Goal: Task Accomplishment & Management: Manage account settings

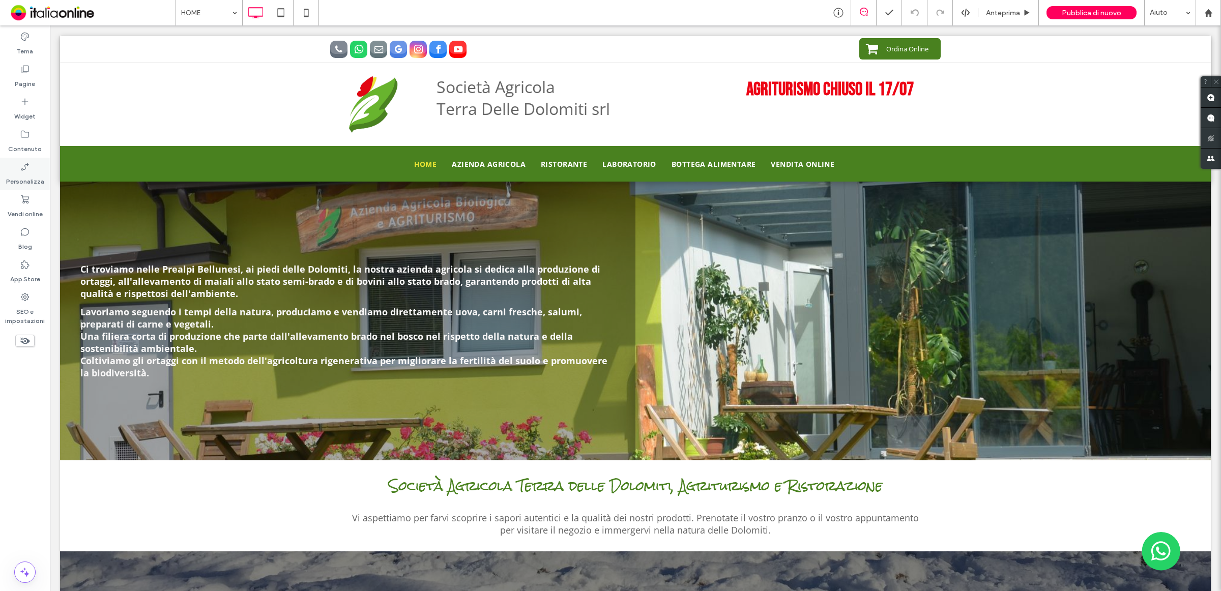
click at [28, 171] on icon at bounding box center [25, 167] width 10 height 10
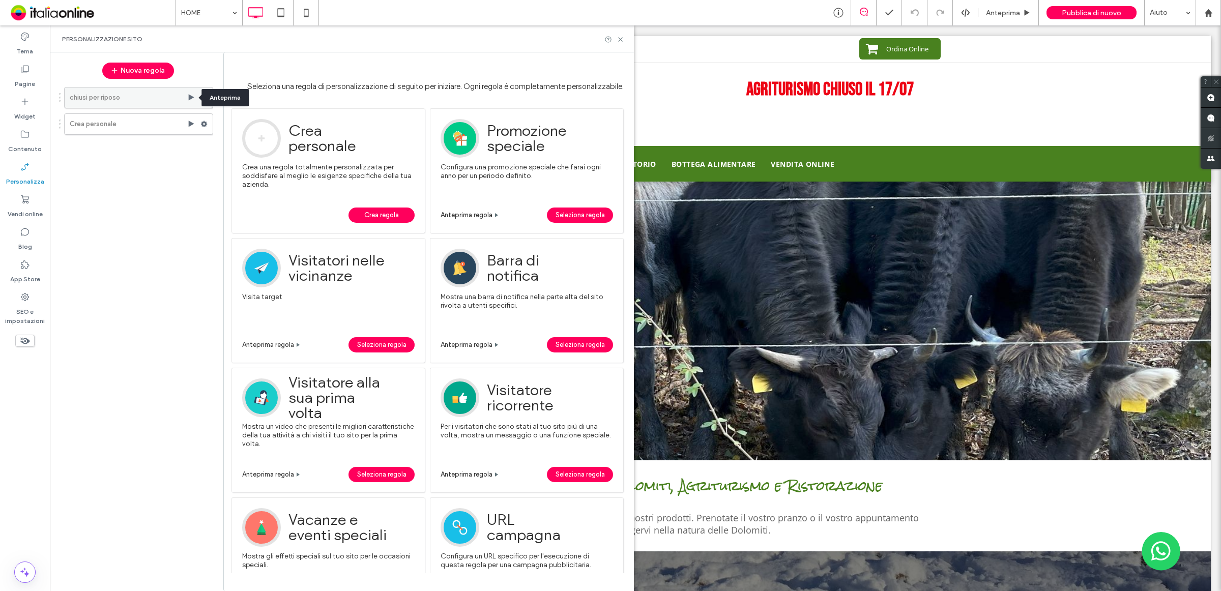
click at [191, 97] on use at bounding box center [192, 97] width 6 height 6
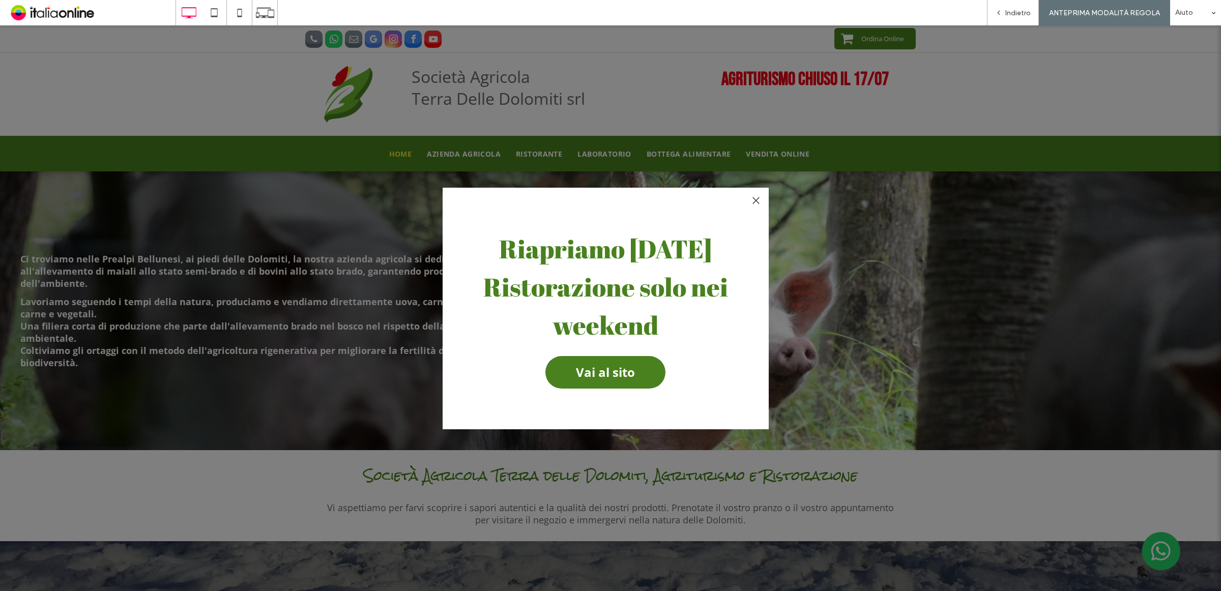
click at [753, 201] on div at bounding box center [756, 201] width 14 height 14
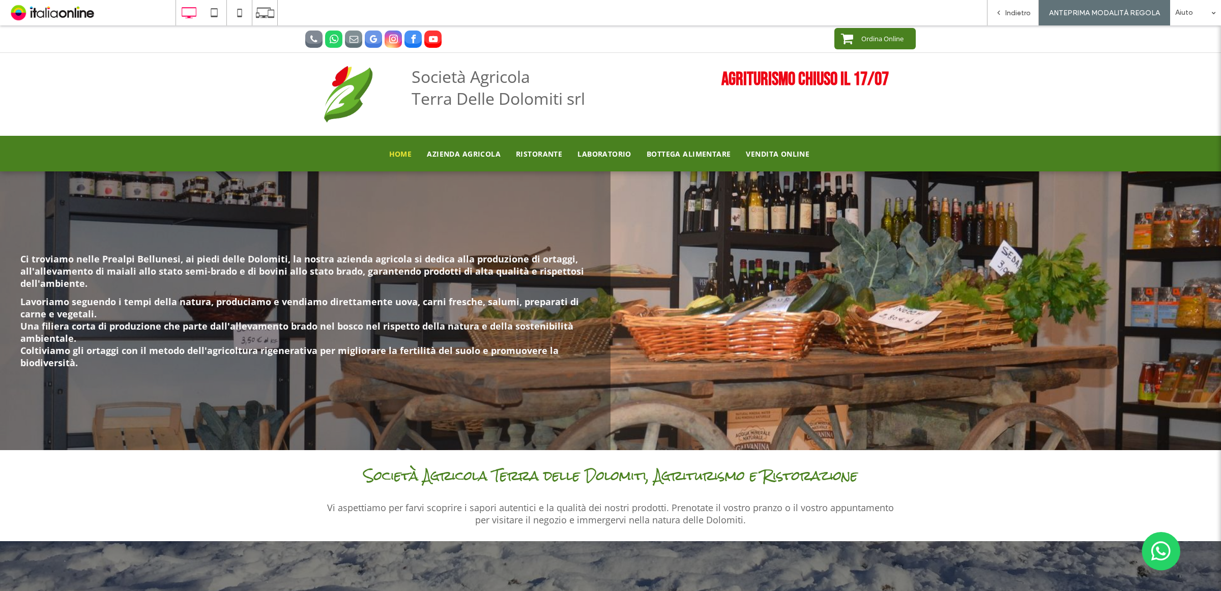
drag, startPoint x: 544, startPoint y: 26, endPoint x: 854, endPoint y: 80, distance: 314.9
click at [854, 80] on strong "Agriturismo chiuso il 17/07" at bounding box center [804, 80] width 167 height 22
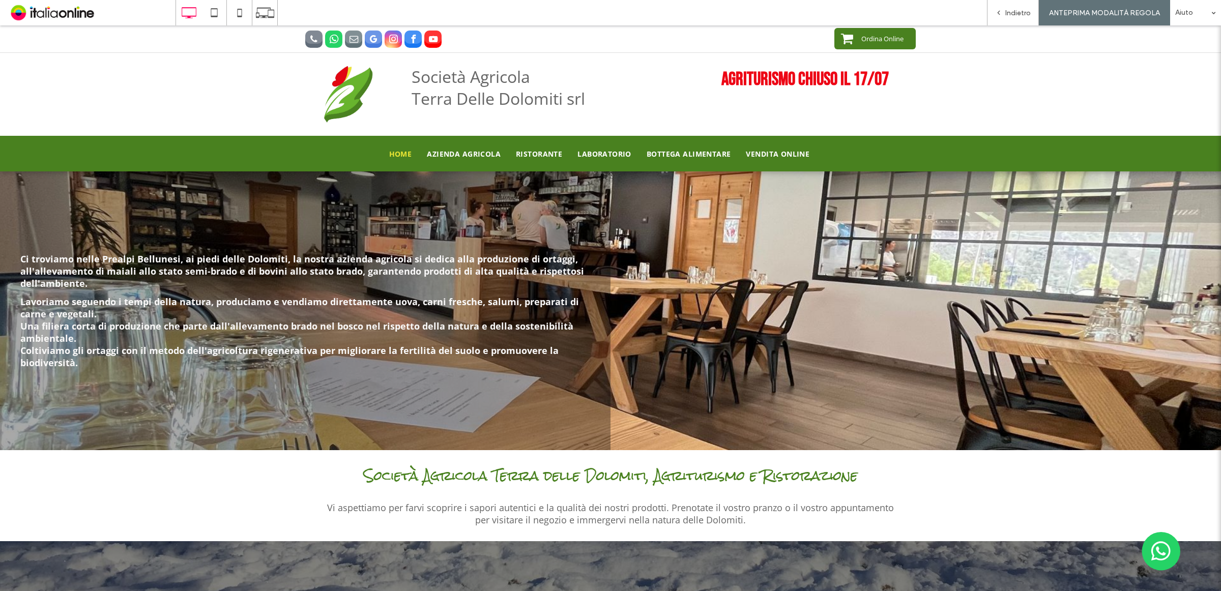
click at [353, 296] on span "Lavoriamo seguendo i tempi della natura, produciamo e vendiamo direttamente uov…" at bounding box center [299, 307] width 558 height 24
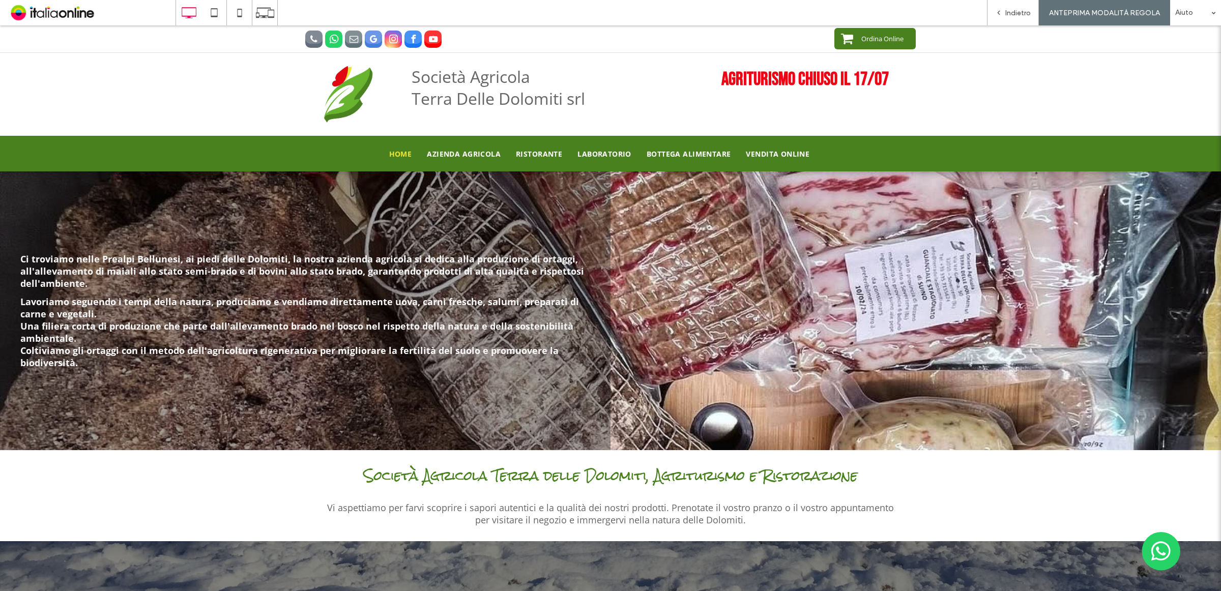
click at [751, 80] on strong "Agriturismo chiuso il 17/07" at bounding box center [804, 80] width 167 height 22
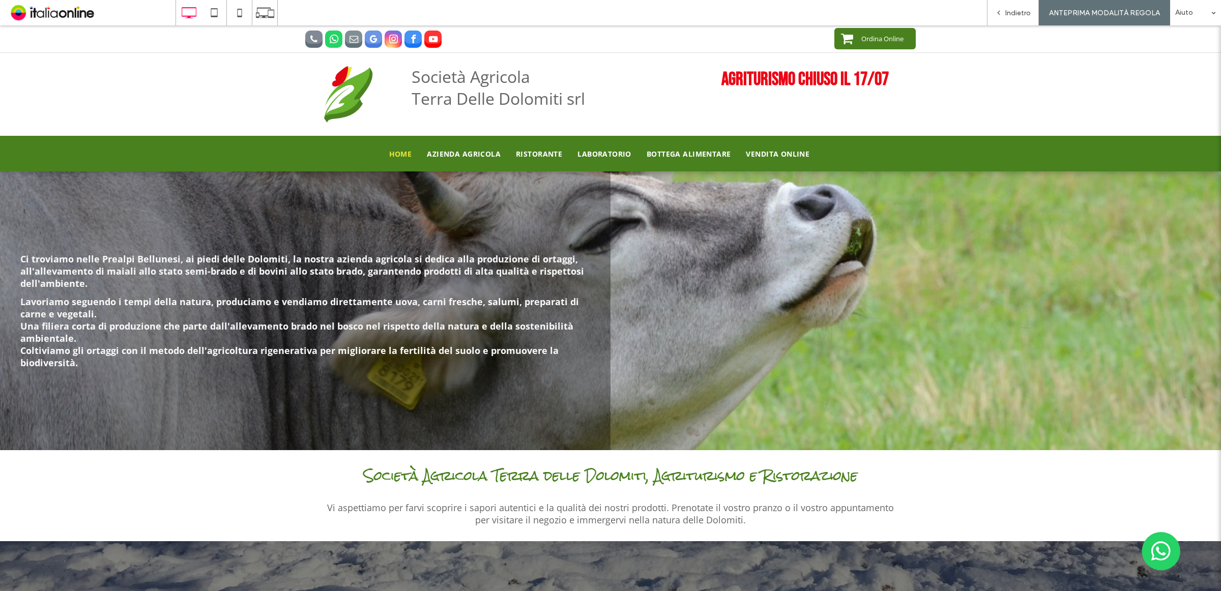
click at [849, 76] on strong "Agriturismo chiuso il 17/07" at bounding box center [804, 80] width 167 height 22
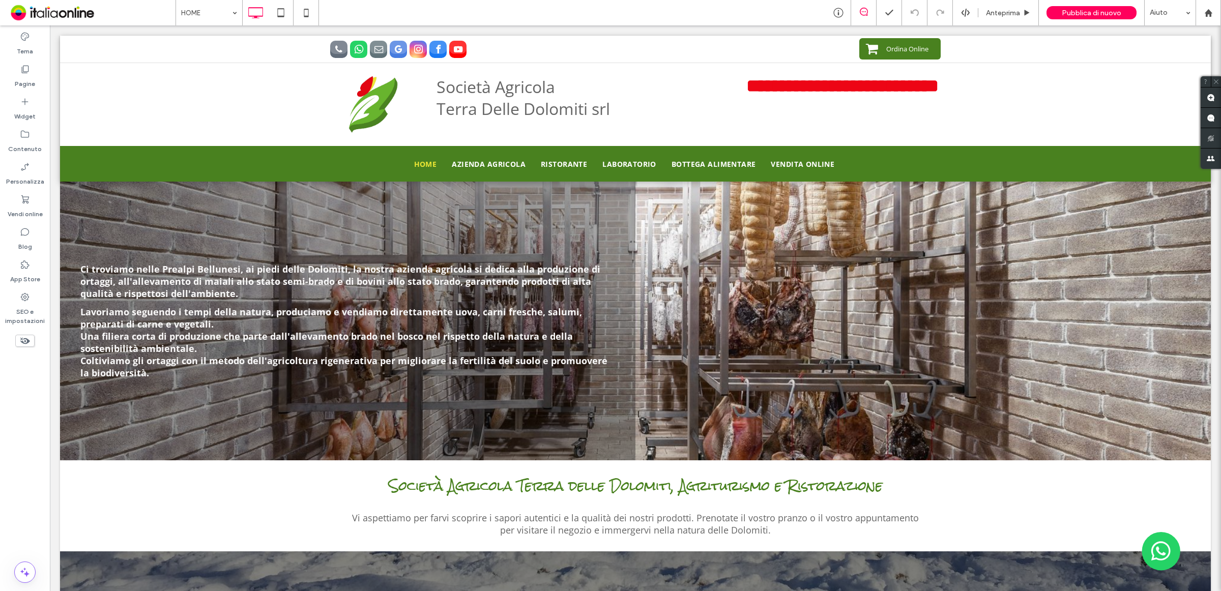
click at [905, 85] on p "**********" at bounding box center [843, 86] width 194 height 20
click at [931, 82] on div "**********" at bounding box center [635, 104] width 1150 height 83
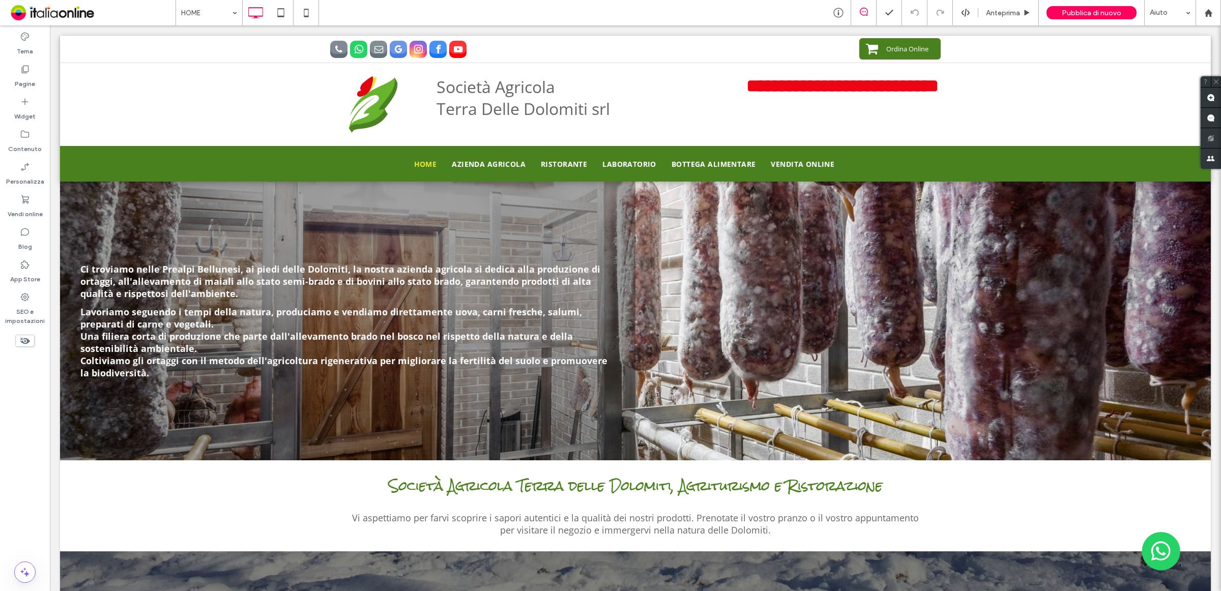
click at [889, 86] on strong "**********" at bounding box center [842, 86] width 192 height 18
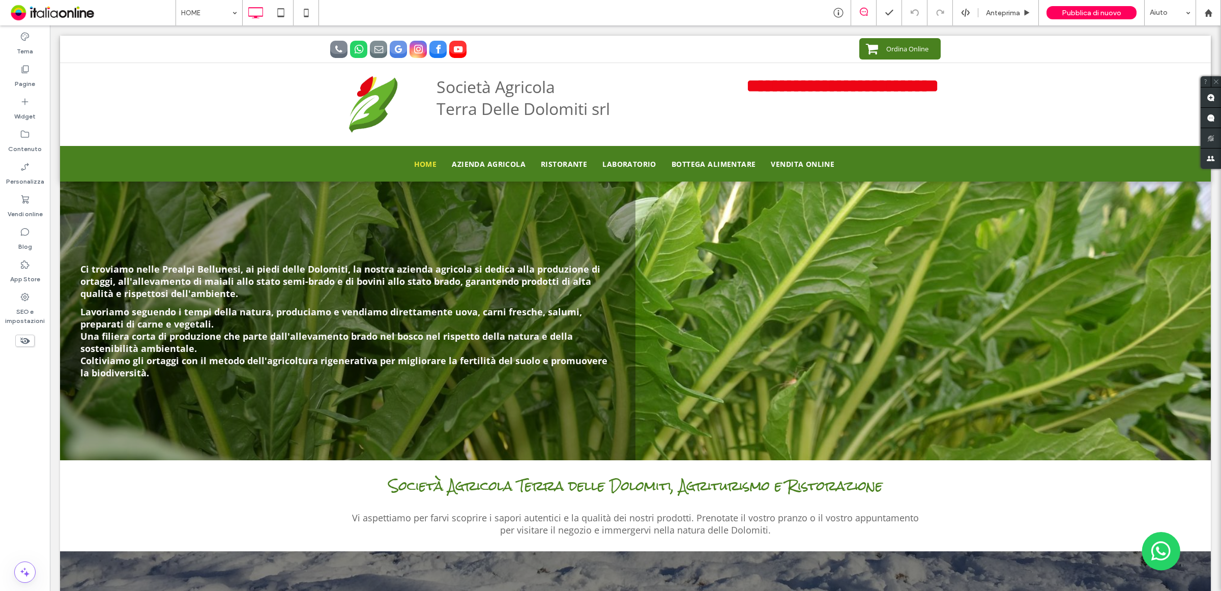
click at [926, 84] on p "**********" at bounding box center [843, 86] width 194 height 20
click at [910, 83] on p "**********" at bounding box center [843, 86] width 194 height 20
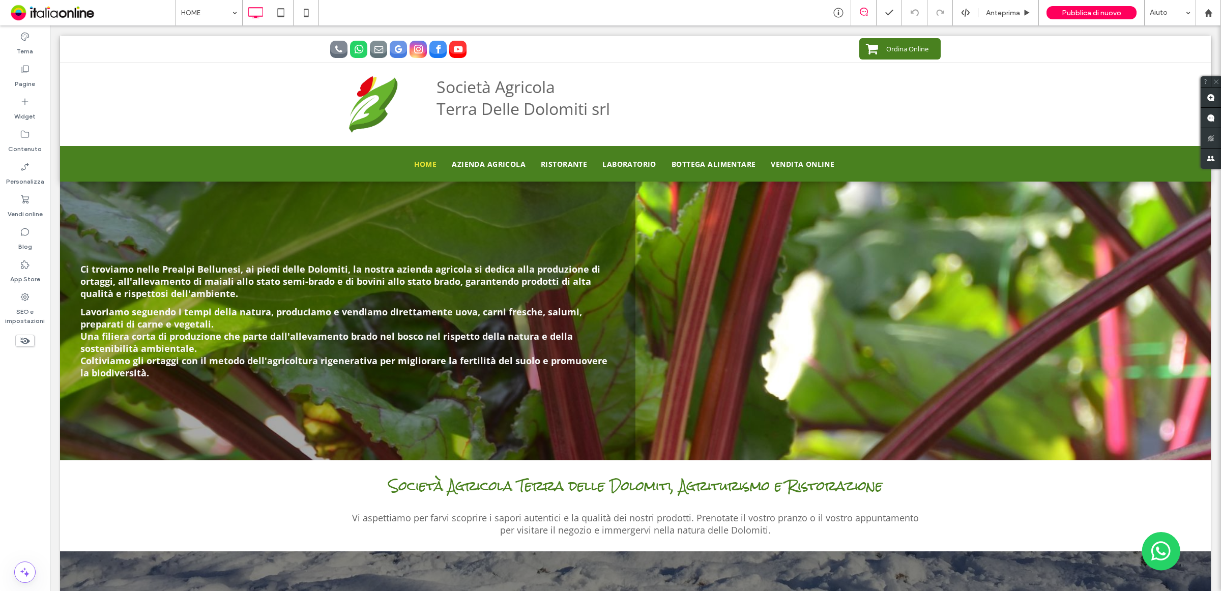
click at [918, 83] on div at bounding box center [843, 81] width 194 height 12
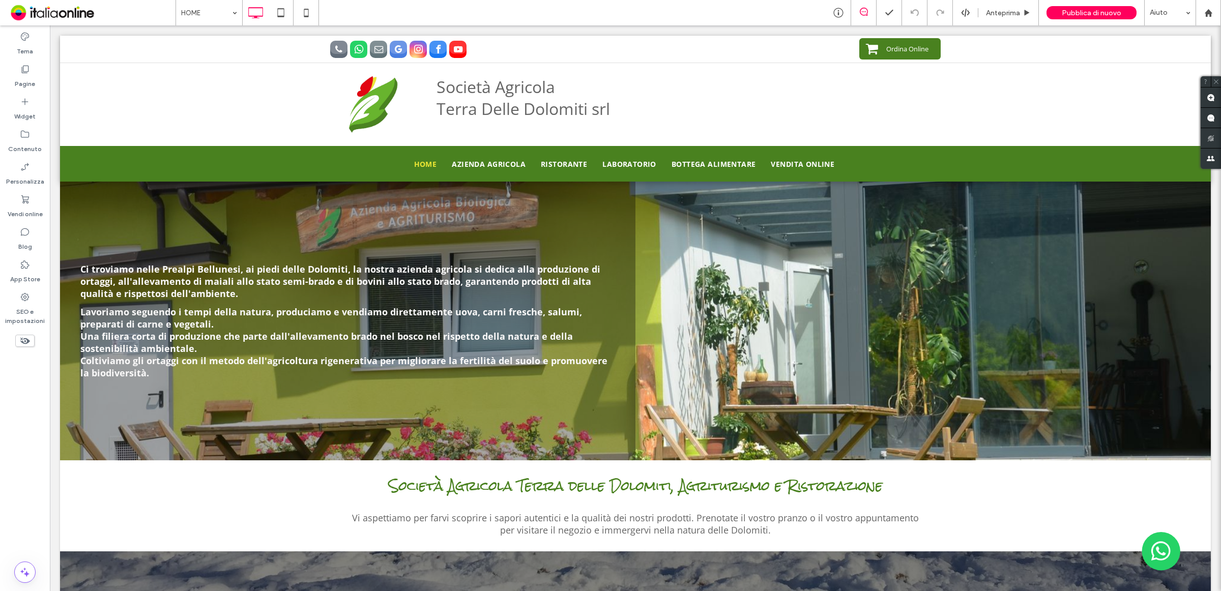
click at [919, 81] on div at bounding box center [843, 81] width 194 height 12
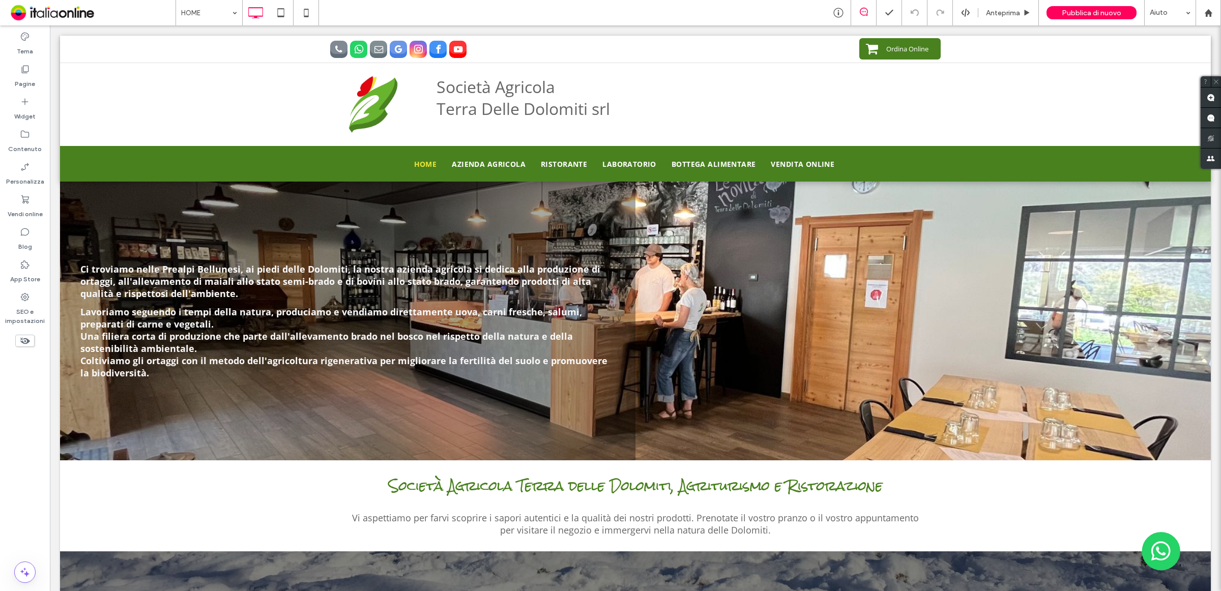
drag, startPoint x: 733, startPoint y: 79, endPoint x: 749, endPoint y: 80, distance: 15.8
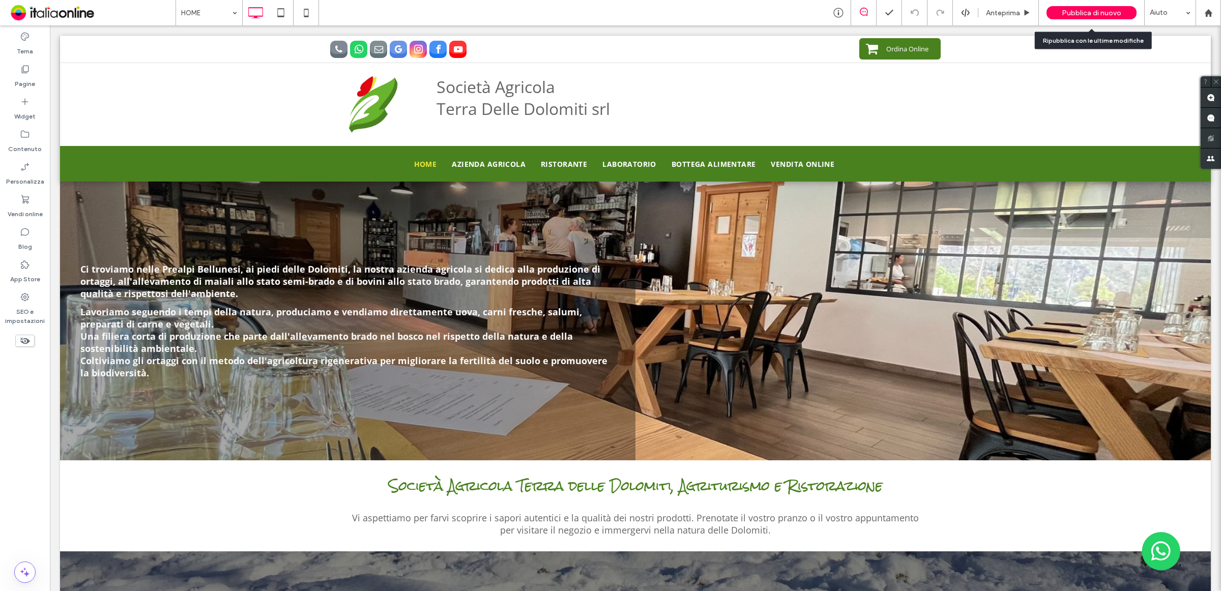
drag, startPoint x: 1078, startPoint y: 12, endPoint x: 1072, endPoint y: 6, distance: 8.6
click at [1078, 12] on span "Pubblica di nuovo" at bounding box center [1091, 13] width 60 height 9
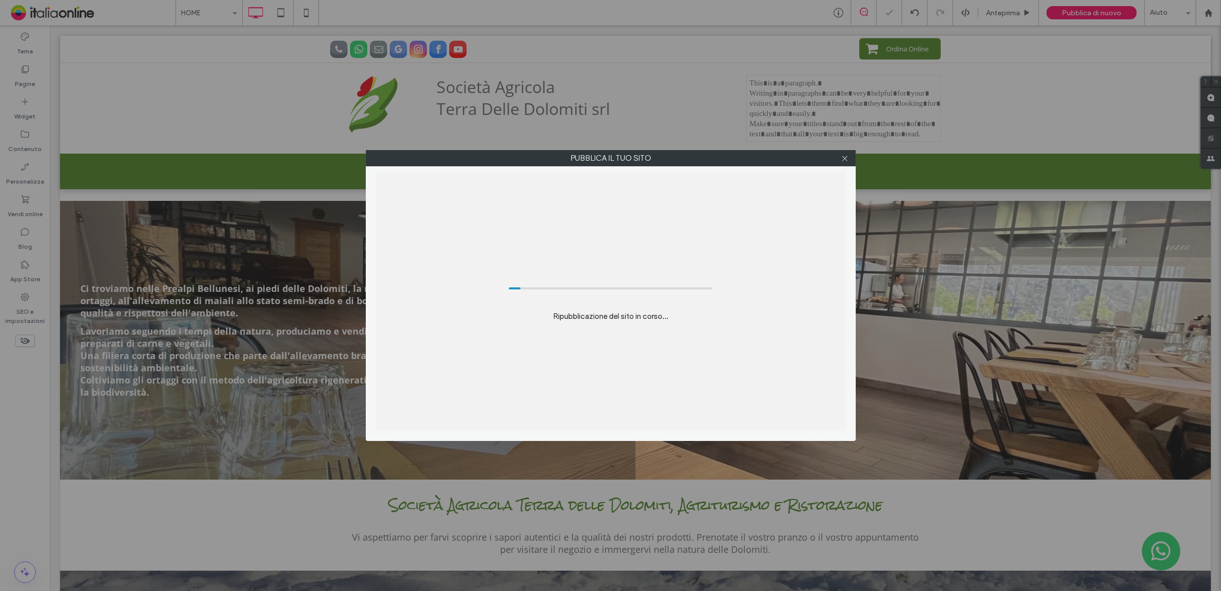
drag, startPoint x: 848, startPoint y: 158, endPoint x: 842, endPoint y: 137, distance: 21.4
click at [848, 158] on div at bounding box center [844, 158] width 15 height 15
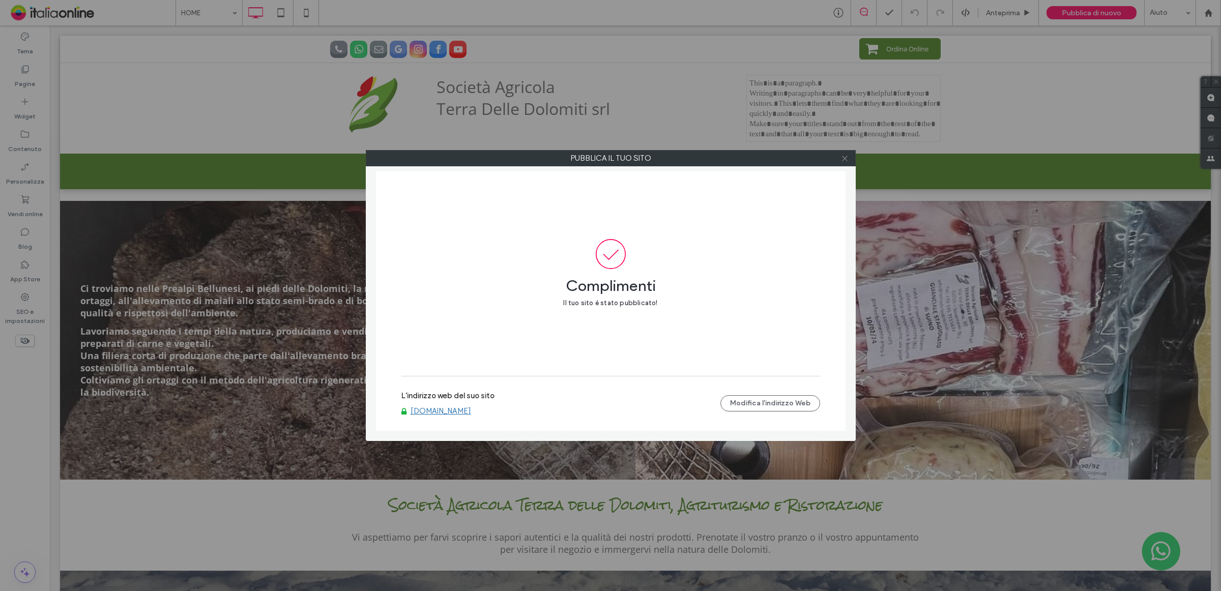
click at [844, 158] on icon at bounding box center [845, 159] width 8 height 8
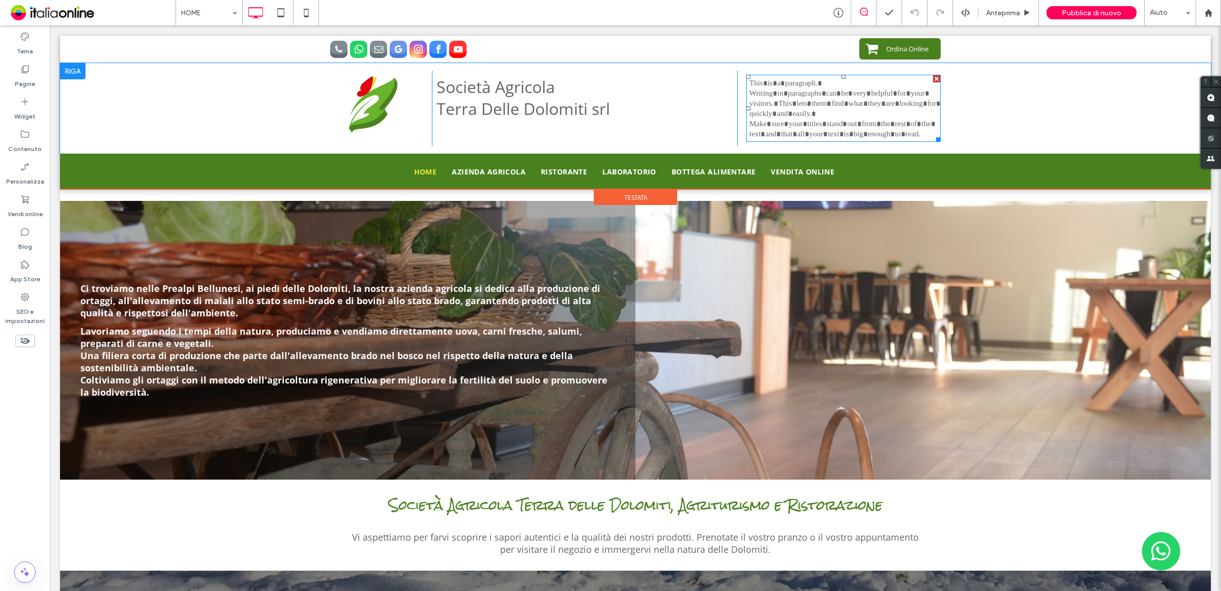
click at [933, 79] on div at bounding box center [936, 78] width 7 height 7
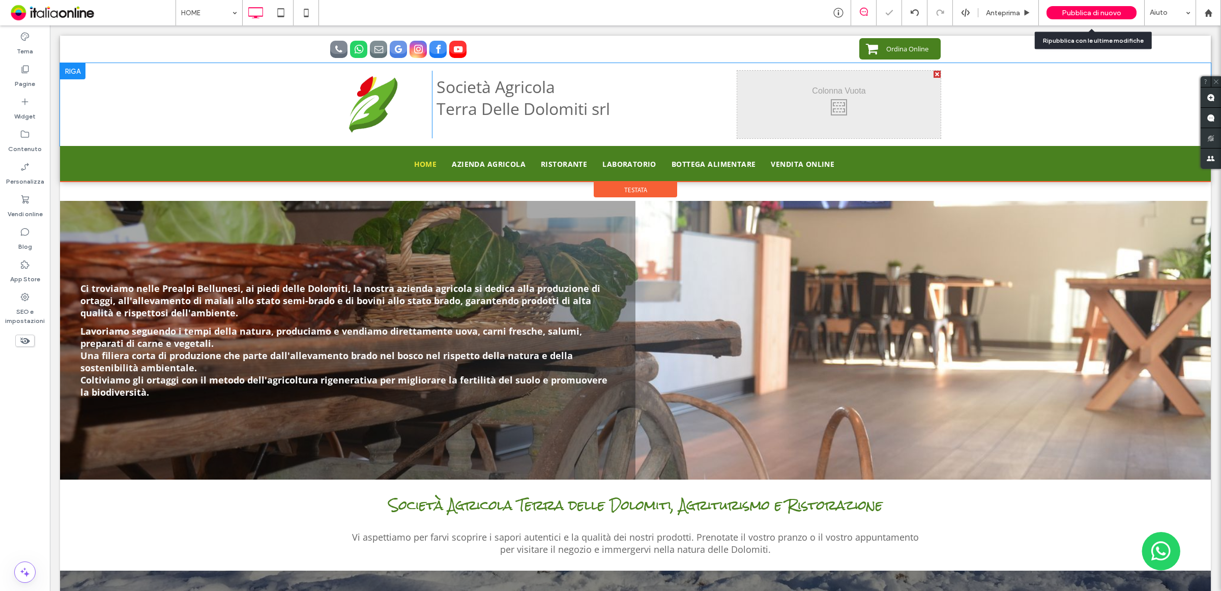
click at [1074, 13] on span "Pubblica di nuovo" at bounding box center [1091, 13] width 60 height 9
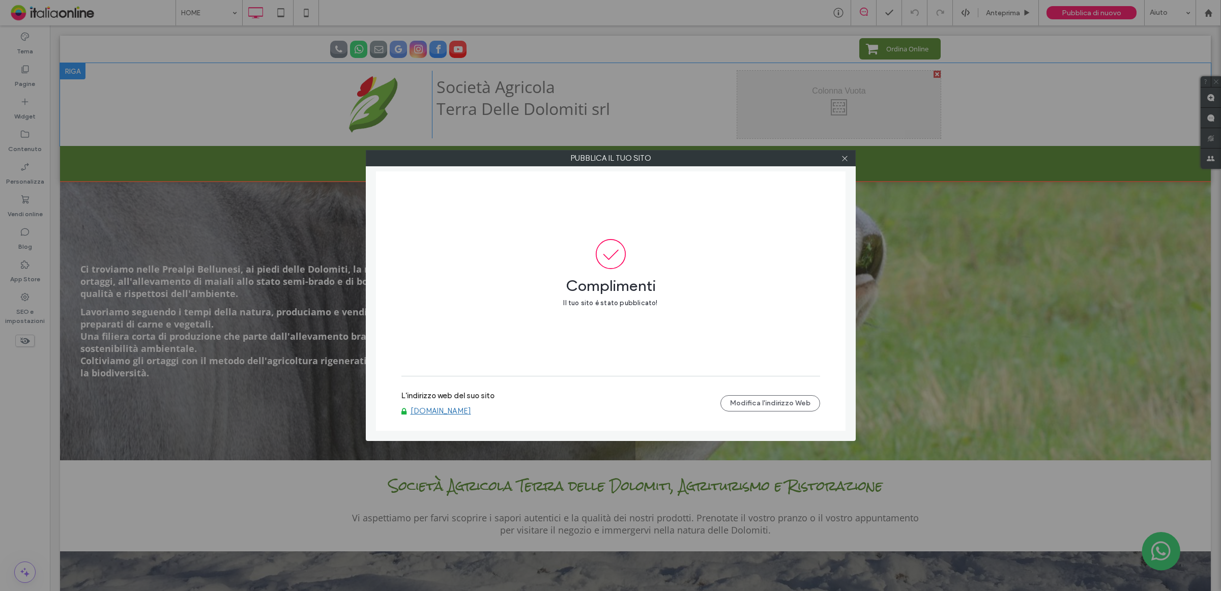
drag, startPoint x: 843, startPoint y: 159, endPoint x: 838, endPoint y: 153, distance: 7.6
click at [843, 159] on icon at bounding box center [845, 159] width 8 height 8
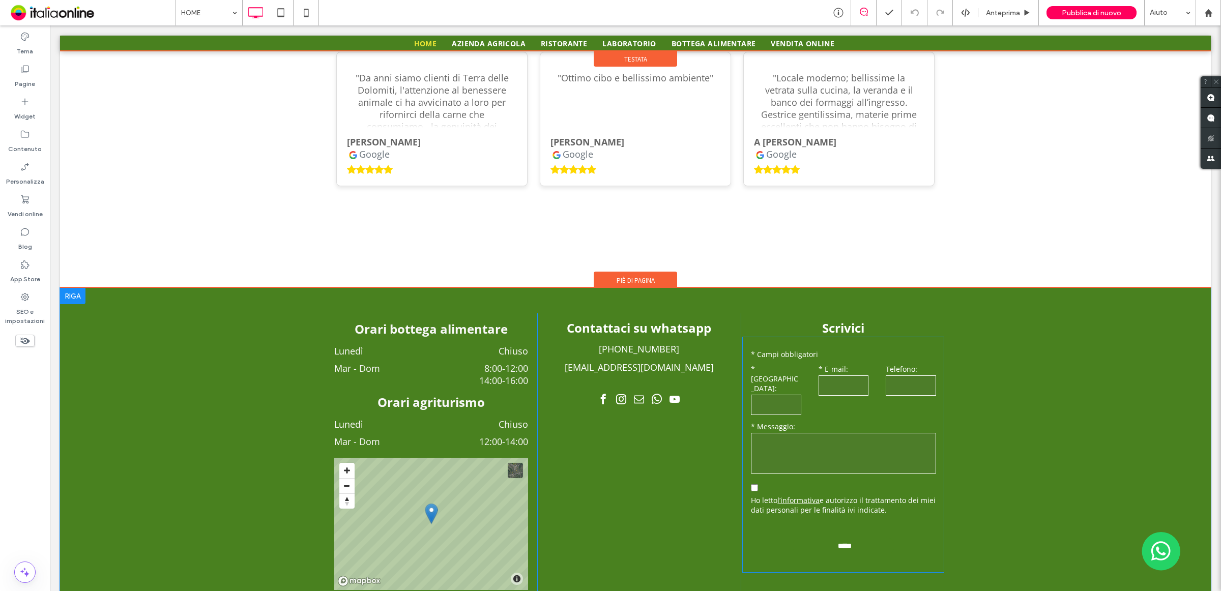
scroll to position [1672, 0]
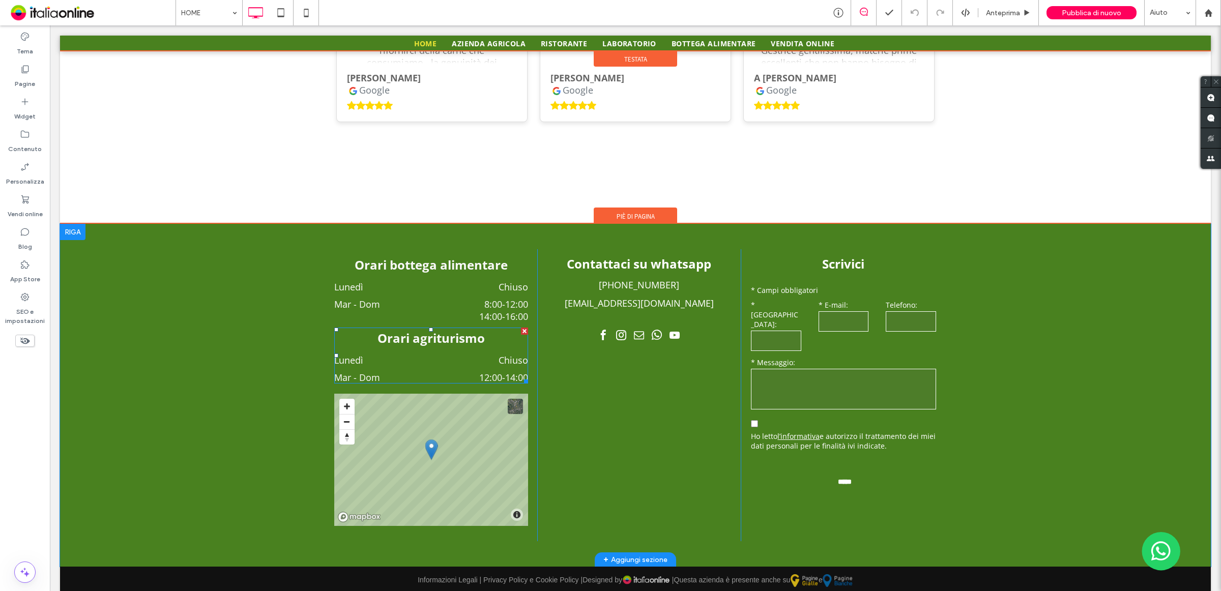
click at [456, 331] on h3 "Orari agriturismo" at bounding box center [431, 338] width 194 height 21
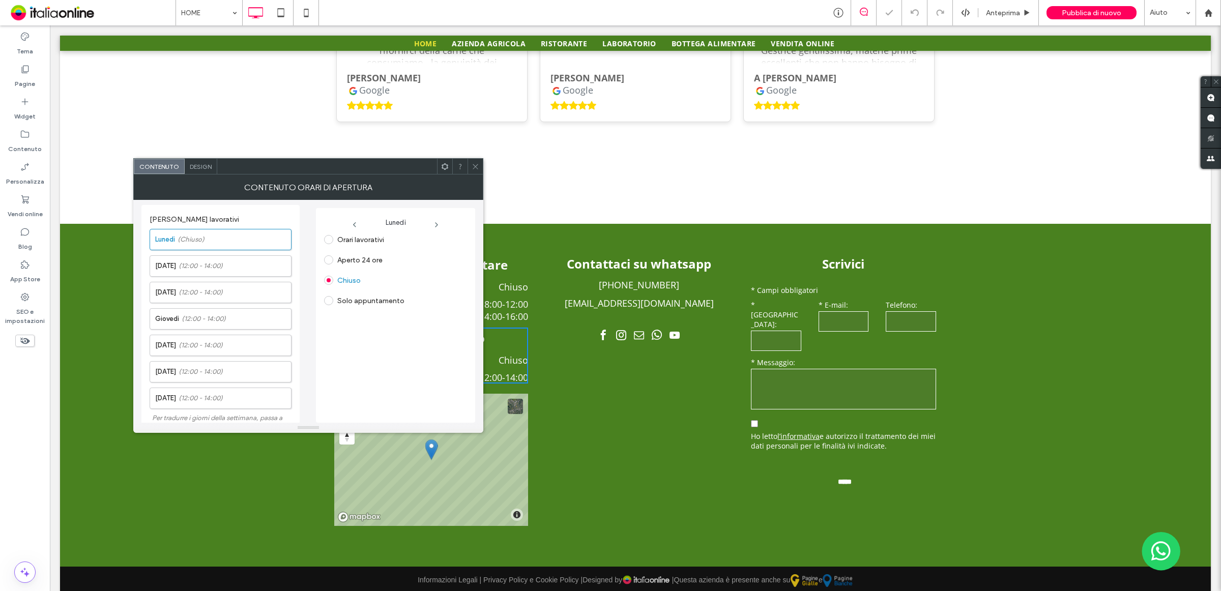
scroll to position [225, 0]
click at [167, 405] on input "**********" at bounding box center [211, 403] width 122 height 13
type input "**********"
drag, startPoint x: 243, startPoint y: 456, endPoint x: 483, endPoint y: 169, distance: 374.8
click at [243, 456] on div "Siamo aperti Lun - Ven 10:00 - 17:00 Sab - Dom 12:00 - 14:00 Orari bottega alim…" at bounding box center [635, 395] width 1150 height 343
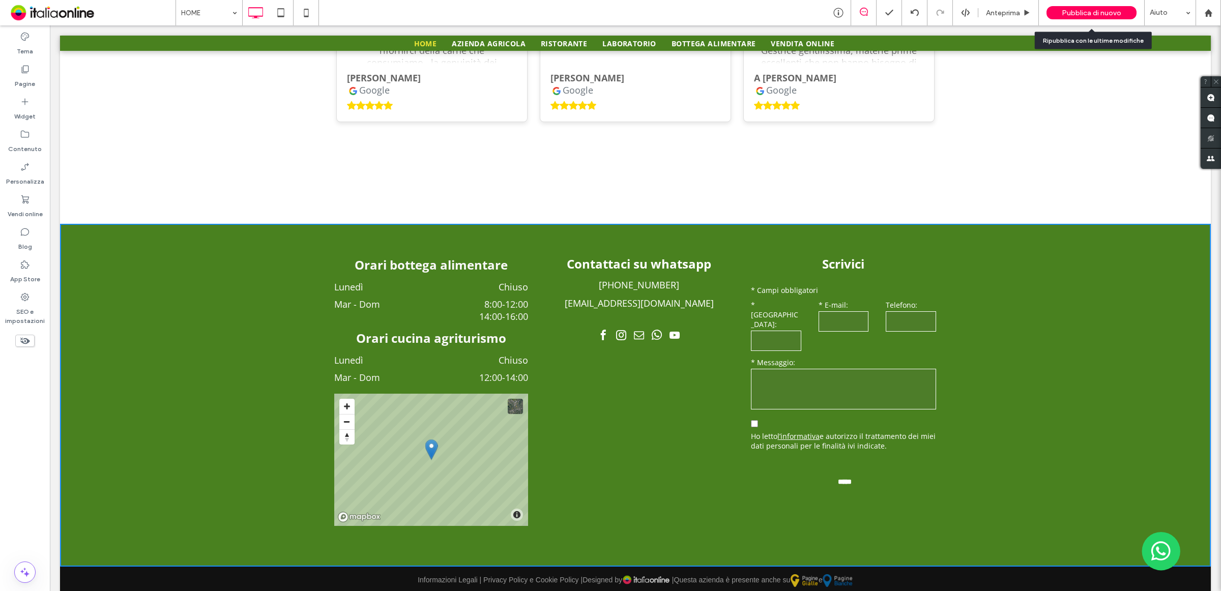
click at [1091, 10] on span "Pubblica di nuovo" at bounding box center [1091, 13] width 60 height 9
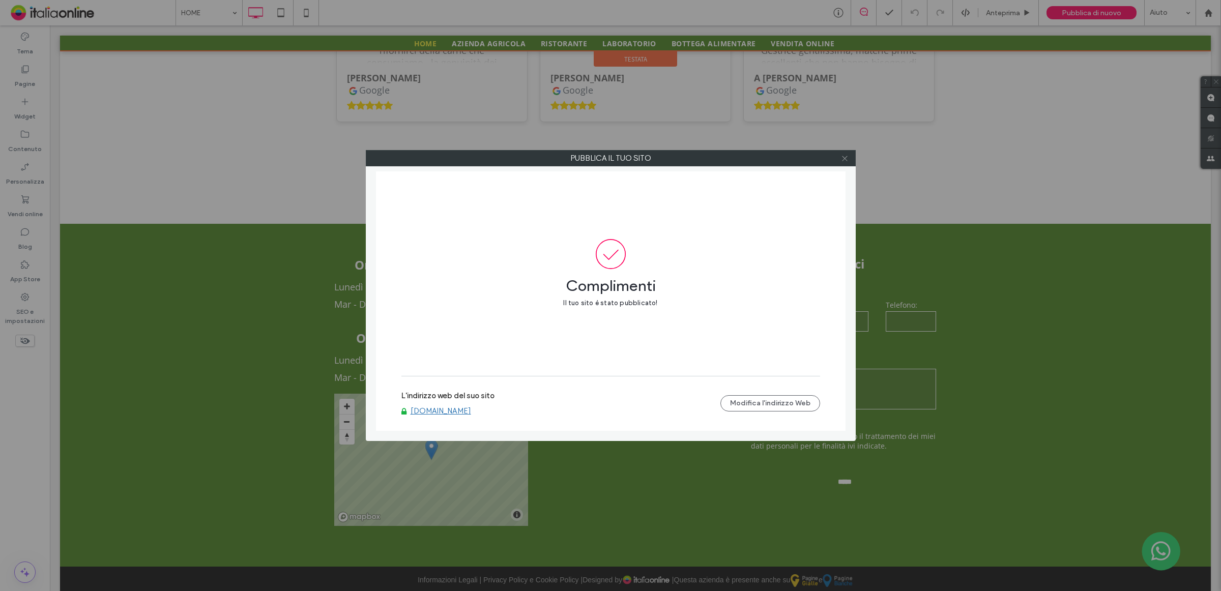
click at [844, 158] on use at bounding box center [844, 158] width 5 height 5
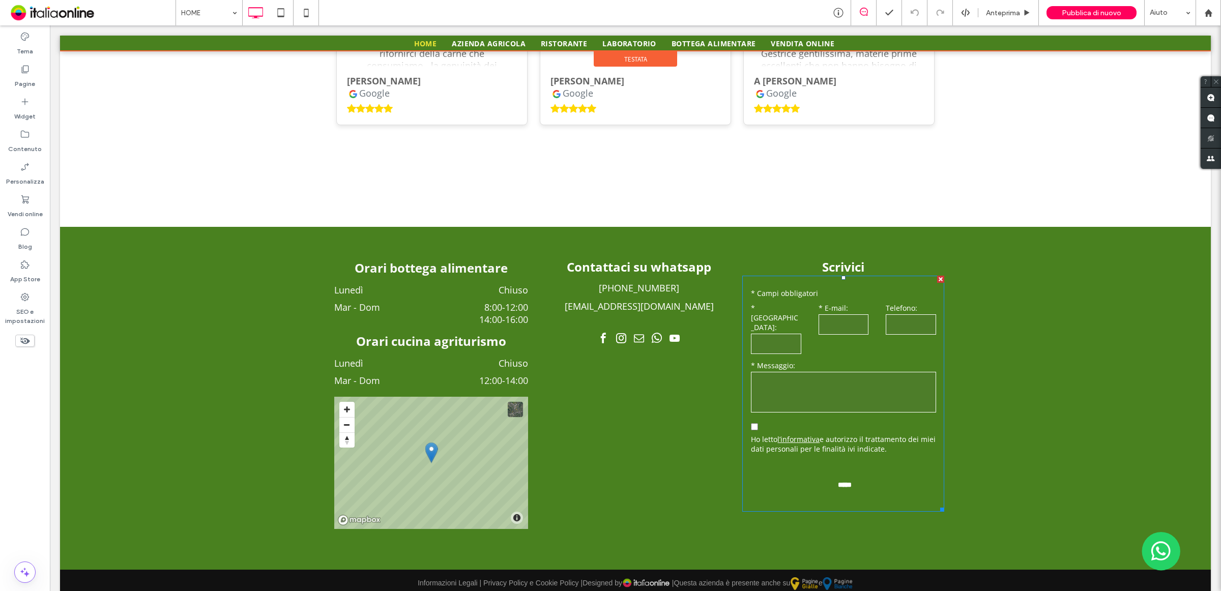
scroll to position [1672, 0]
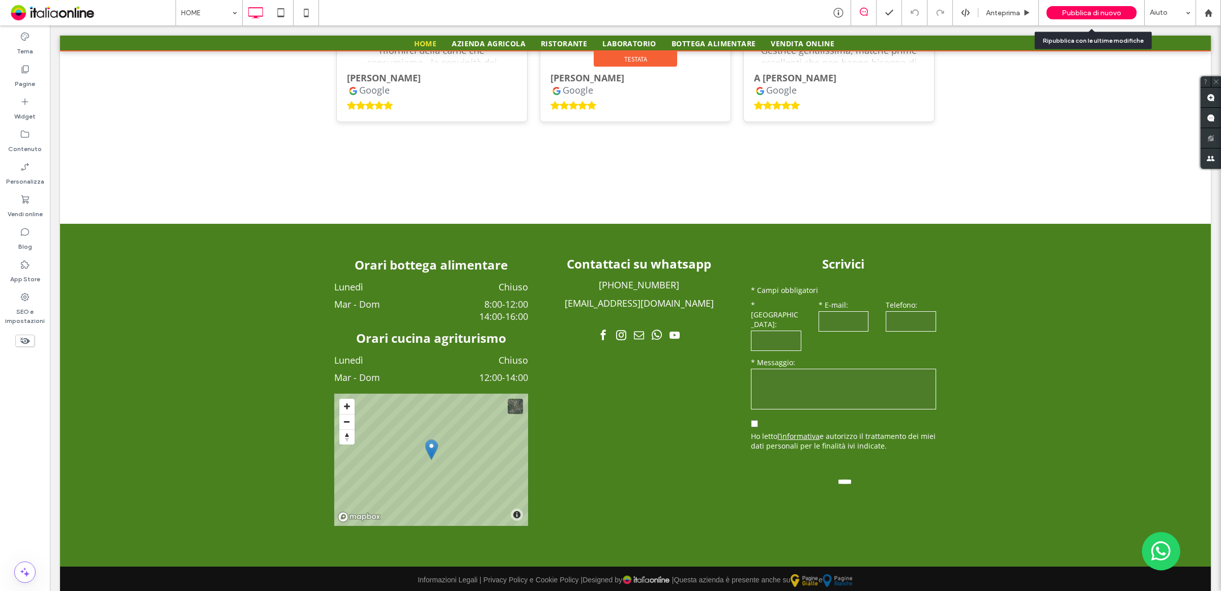
click at [1097, 9] on span "Pubblica di nuovo" at bounding box center [1091, 13] width 60 height 9
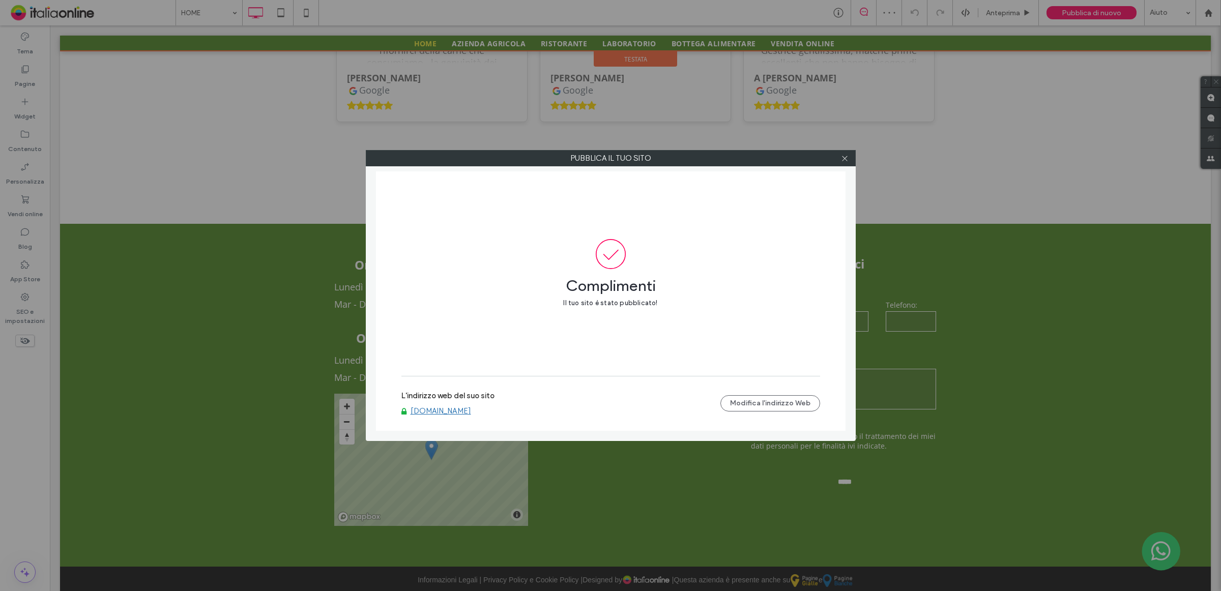
drag, startPoint x: 845, startPoint y: 158, endPoint x: 642, endPoint y: 4, distance: 254.5
click at [845, 158] on icon at bounding box center [845, 159] width 8 height 8
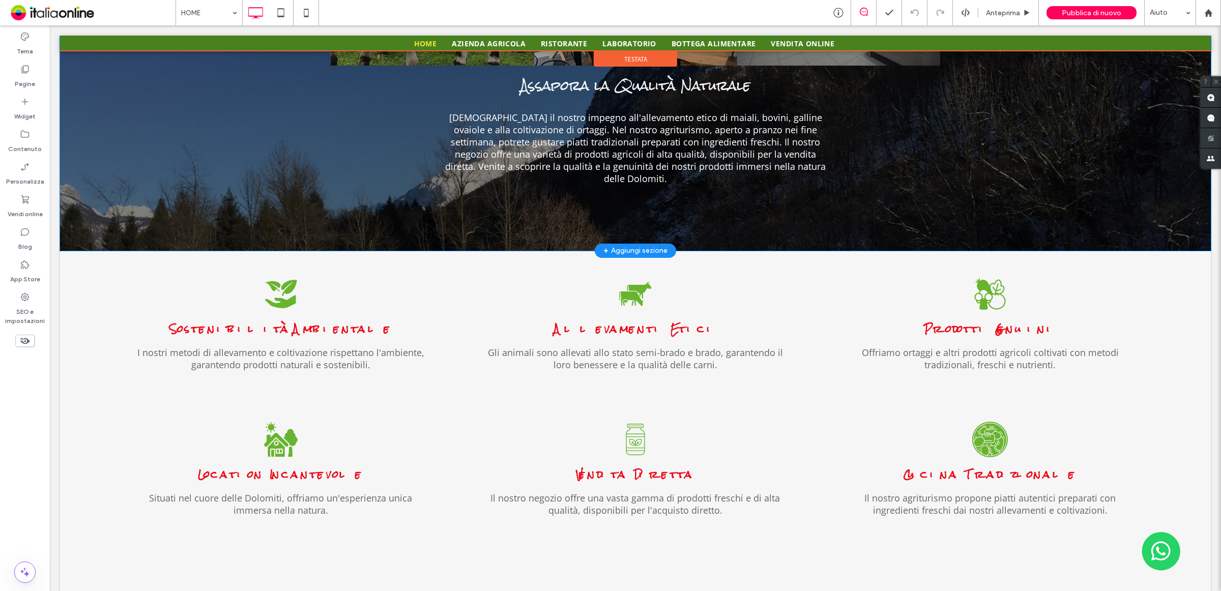
scroll to position [527, 0]
